Goal: Information Seeking & Learning: Learn about a topic

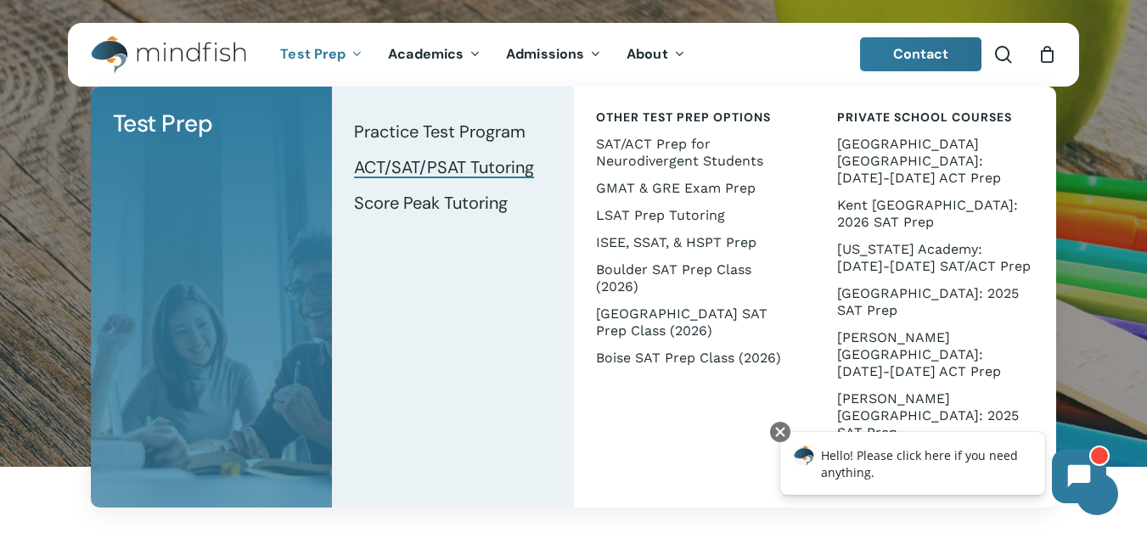
click at [427, 171] on span "ACT/SAT/PSAT Tutoring" at bounding box center [444, 167] width 180 height 22
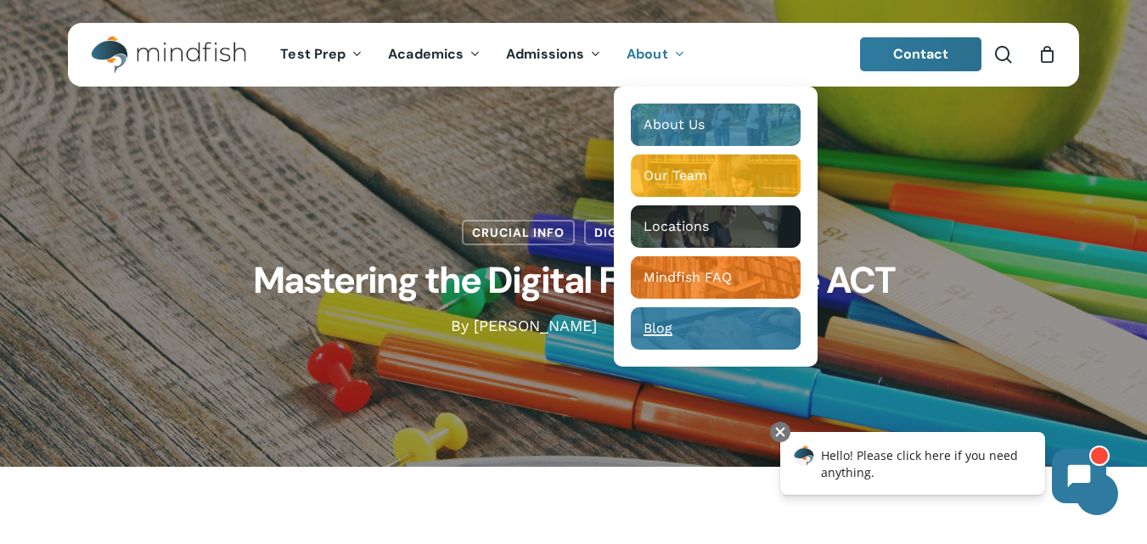
click at [658, 327] on span "Blog" at bounding box center [657, 328] width 29 height 16
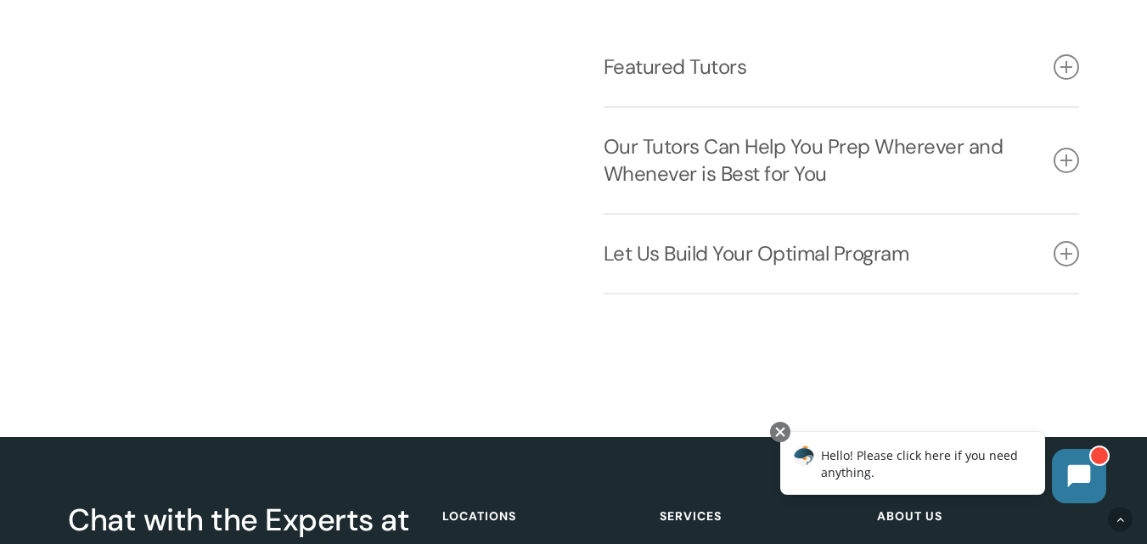
scroll to position [2486, 0]
